Goal: Information Seeking & Learning: Learn about a topic

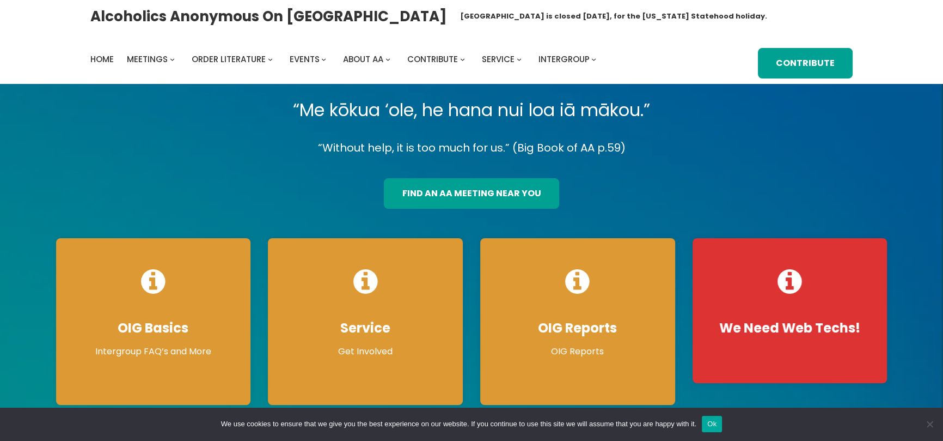
click at [130, 157] on p "“Without help, it is too much for us.” (Big Book of AA p.59)" at bounding box center [471, 147] width 849 height 19
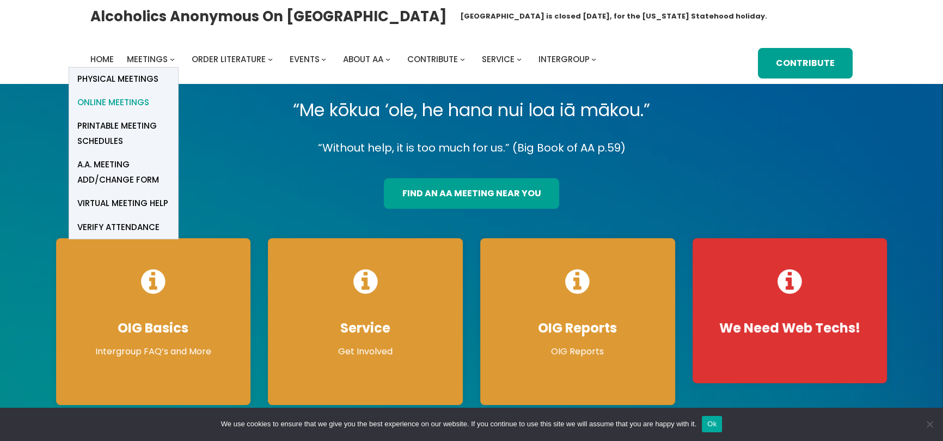
click at [123, 104] on span "Online Meetings" at bounding box center [113, 102] width 72 height 15
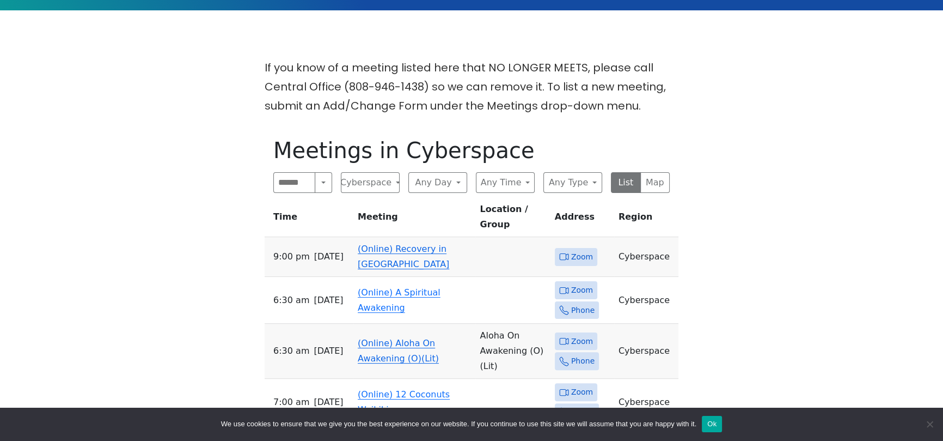
scroll to position [385, 0]
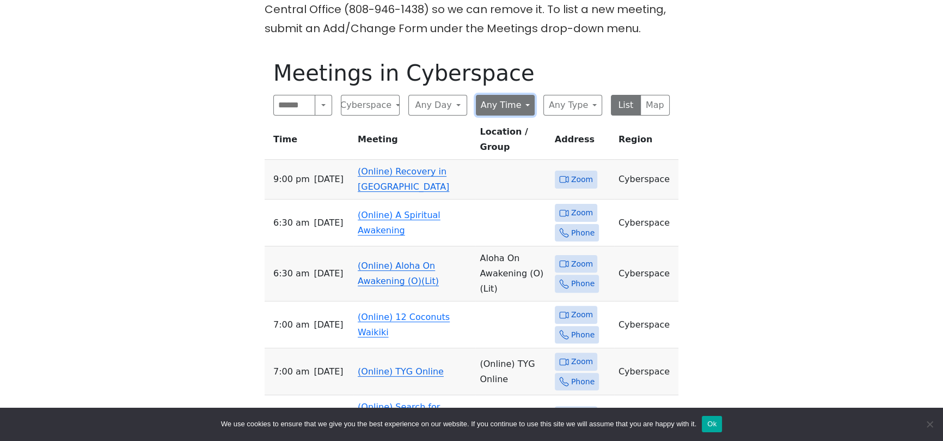
click at [521, 95] on button "Any Time" at bounding box center [505, 105] width 59 height 21
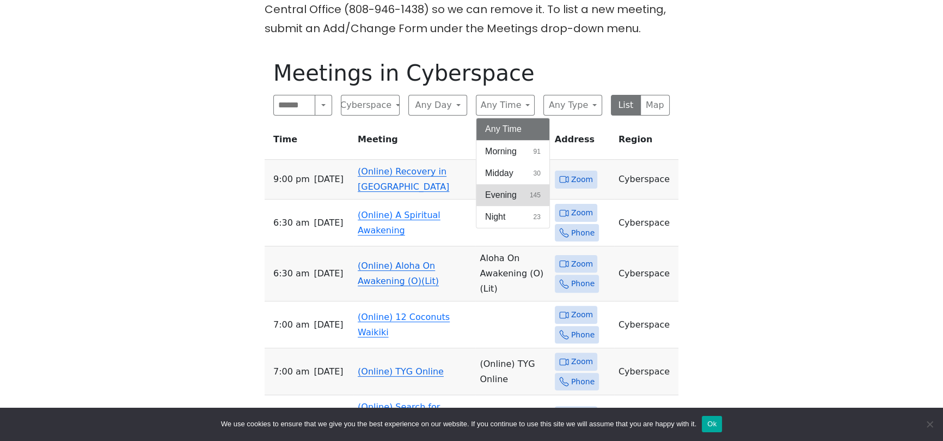
click at [513, 188] on span "Evening" at bounding box center [501, 194] width 32 height 13
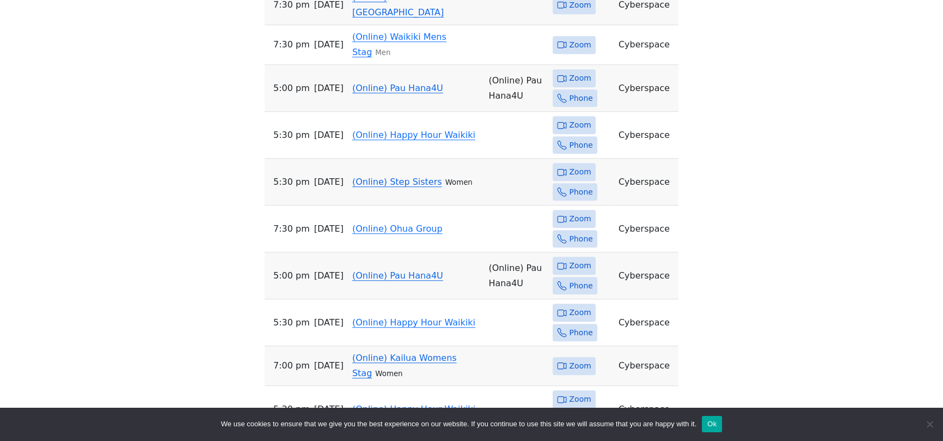
scroll to position [1056, 0]
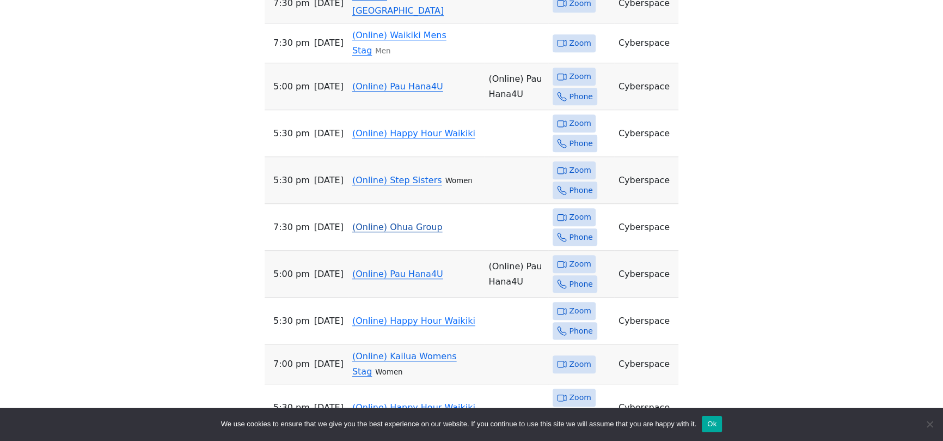
click at [403, 222] on link "(Online) Ohua Group" at bounding box center [397, 227] width 90 height 10
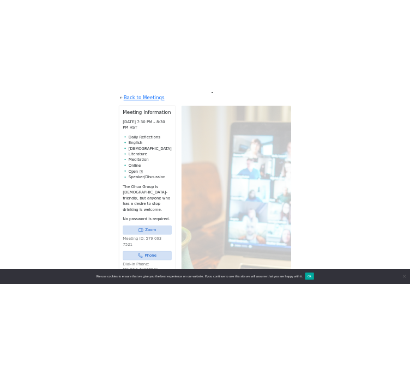
scroll to position [450, 0]
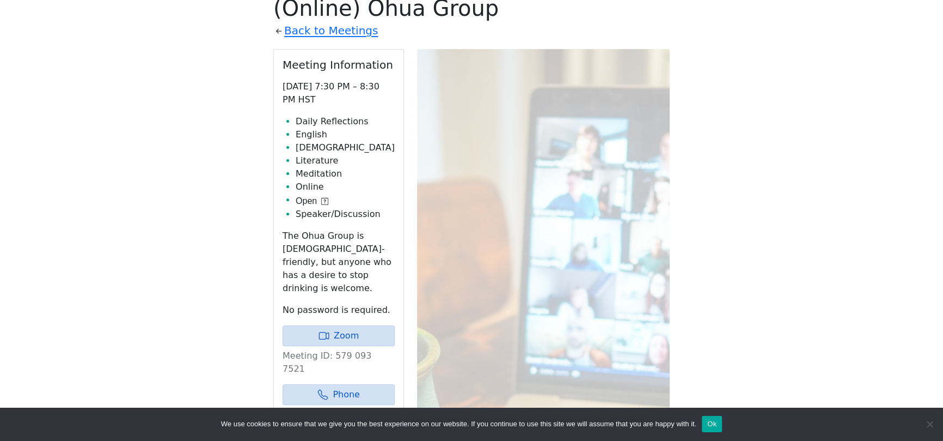
click at [223, 135] on div "If you know of a meeting listed here that NO LONGER MEETS, please call Central …" at bounding box center [471, 294] width 849 height 756
click at [334, 325] on link "Zoom" at bounding box center [339, 335] width 112 height 21
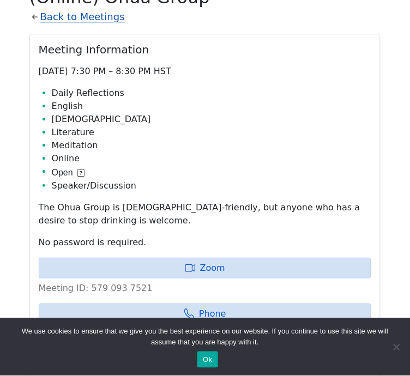
click at [69, 26] on link "Back to Meetings" at bounding box center [82, 16] width 84 height 17
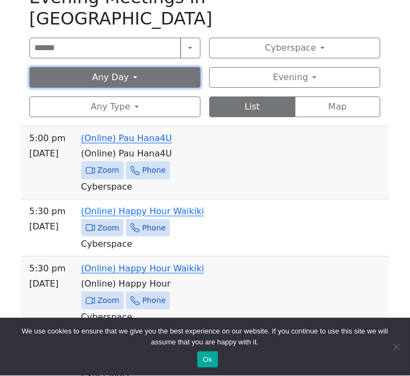
click at [119, 83] on button "Any Day" at bounding box center [114, 77] width 171 height 21
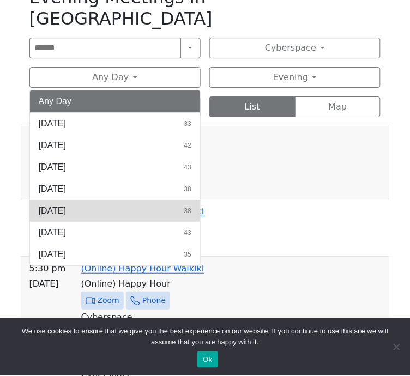
click at [99, 217] on button "Thursday 38" at bounding box center [115, 211] width 170 height 22
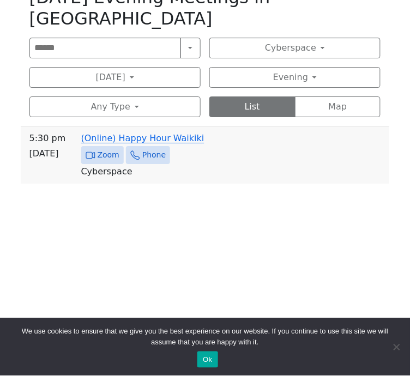
click at [16, 224] on div "Alcoholics Anonymous on Oahu Oahu Central Office is closed Friday, August 15, f…" at bounding box center [205, 213] width 410 height 1326
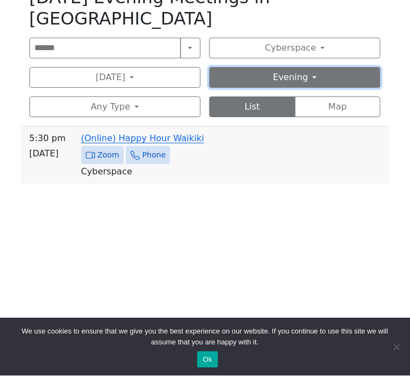
click at [277, 86] on button "Evening" at bounding box center [294, 77] width 171 height 21
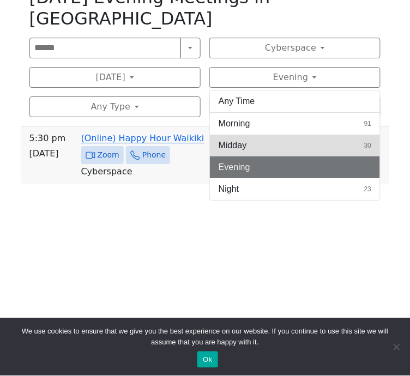
click at [255, 149] on button "Midday 30" at bounding box center [295, 146] width 170 height 22
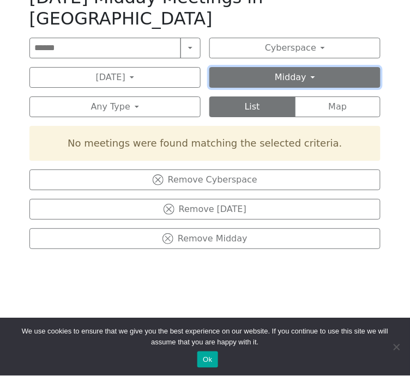
click at [288, 88] on button "Midday" at bounding box center [294, 77] width 171 height 21
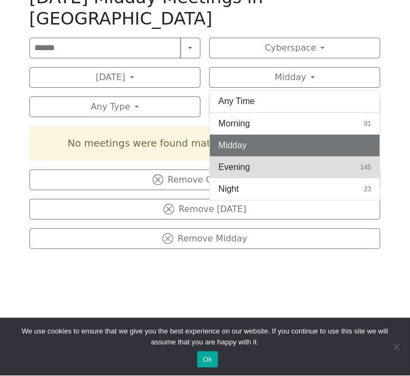
click at [267, 170] on button "Evening 145" at bounding box center [295, 167] width 170 height 22
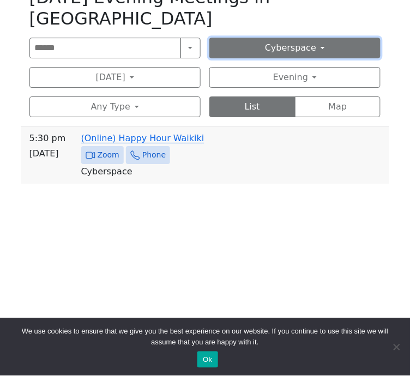
click at [315, 56] on button "Cyberspace" at bounding box center [294, 48] width 171 height 21
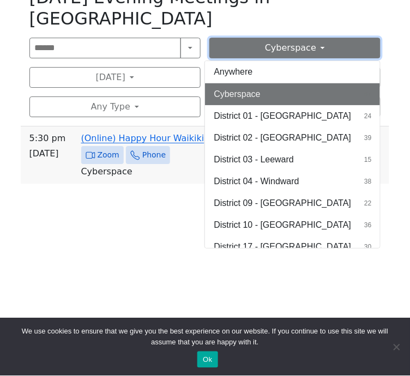
click at [315, 56] on button "Cyberspace" at bounding box center [294, 48] width 171 height 21
